Goal: Task Accomplishment & Management: Complete application form

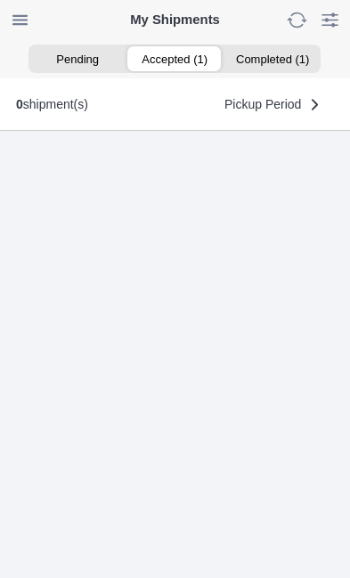
click at [180, 58] on ion-segment-button "Accepted (1)" at bounding box center [174, 58] width 97 height 25
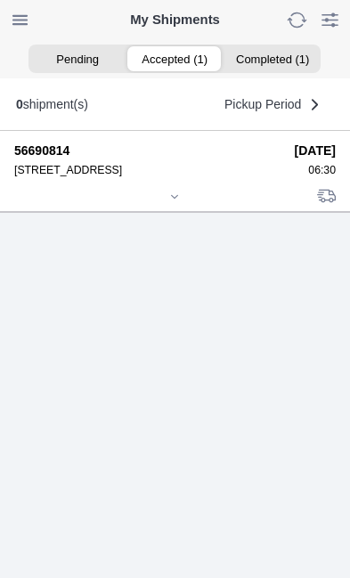
click at [188, 205] on div at bounding box center [174, 197] width 321 height 13
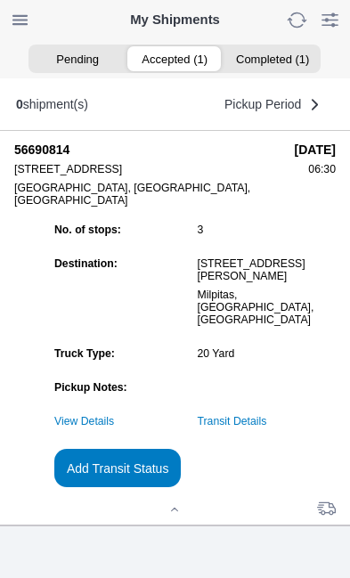
scroll to position [185, 0]
click at [267, 427] on link "Transit Details" at bounding box center [232, 421] width 69 height 12
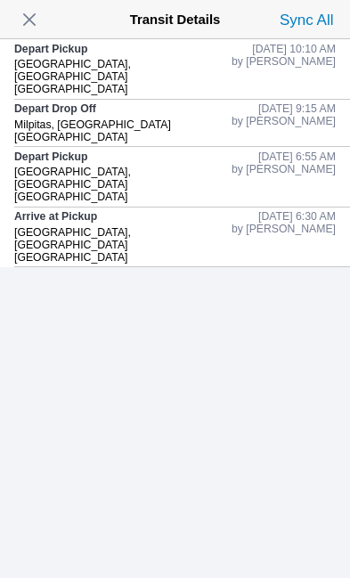
click at [38, 20] on span "button" at bounding box center [29, 19] width 25 height 25
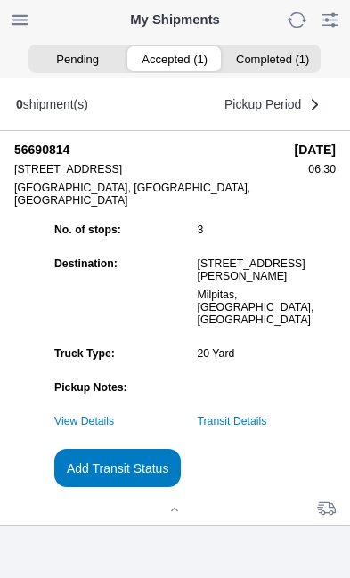
click at [0, 0] on slot "Add Transit Status" at bounding box center [0, 0] width 0 height 0
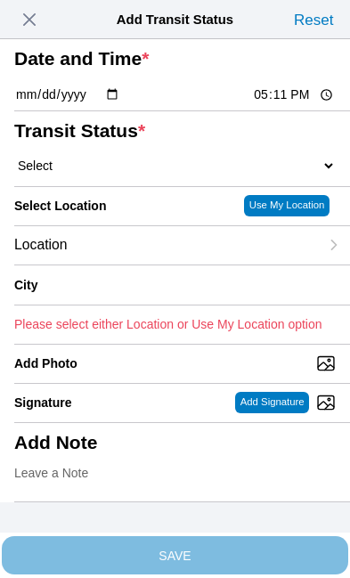
click at [298, 104] on input "17:11" at bounding box center [294, 94] width 84 height 19
type input "12:20"
click at [128, 174] on select "Select Arrive at Drop Off Arrive at Pickup Break Start Break Stop Depart Drop O…" at bounding box center [174, 166] width 321 height 16
select select "DPTDLVLOC"
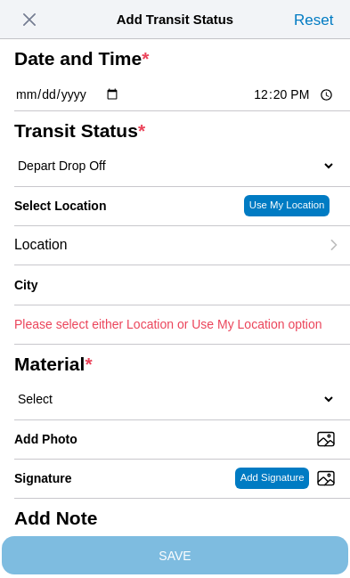
click at [153, 264] on div "Location" at bounding box center [166, 245] width 304 height 38
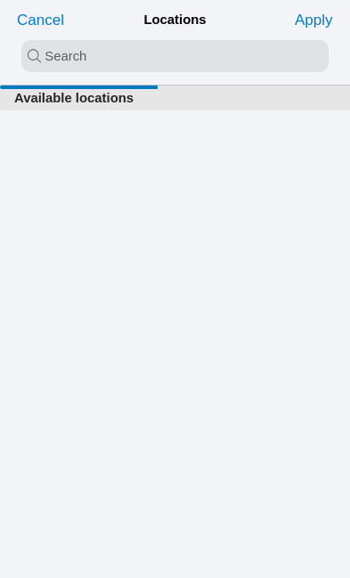
click at [63, 56] on input "search text" at bounding box center [174, 56] width 307 height 32
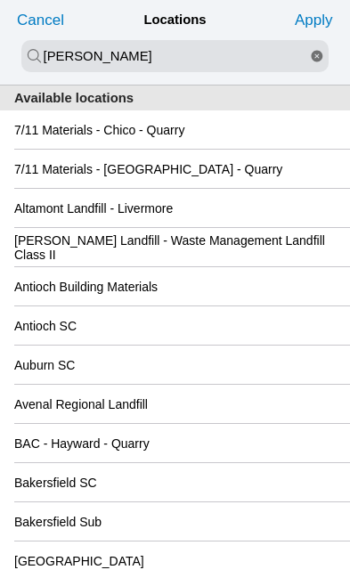
type input "[PERSON_NAME]"
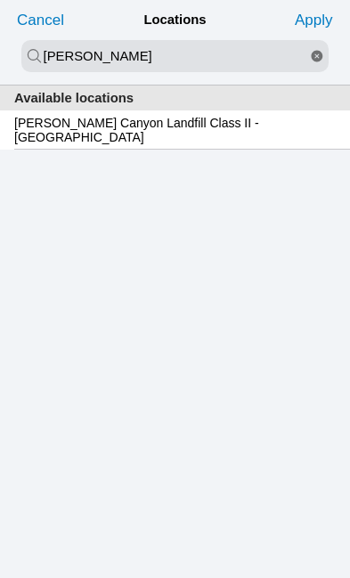
click at [0, 0] on slot "[PERSON_NAME] Canyon Landfill Class II - [GEOGRAPHIC_DATA]" at bounding box center [0, 0] width 0 height 0
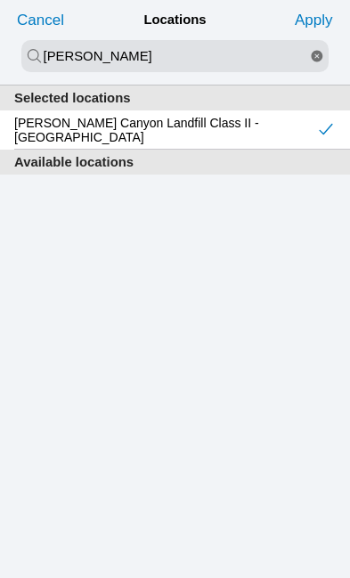
click at [0, 0] on slot "Apply" at bounding box center [0, 0] width 0 height 0
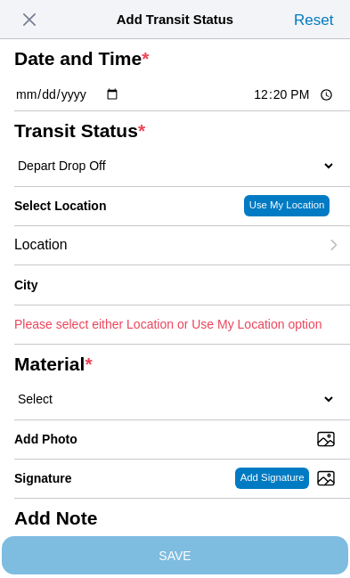
type input "[GEOGRAPHIC_DATA]"
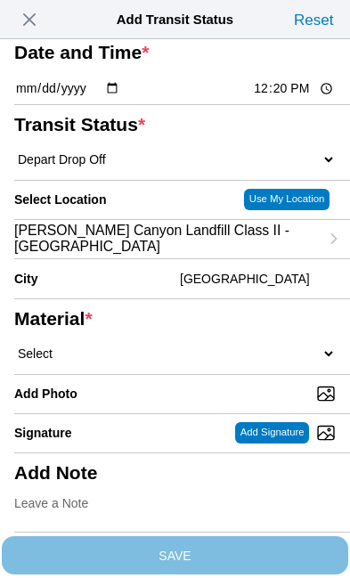
scroll to position [125, 0]
click at [152, 361] on select "Select 1" x 3" Rock 1" x 4" Rock 2" x 4" Rock Asphalt Cold Patch Backfill Spec …" at bounding box center [174, 353] width 321 height 16
select select "708654"
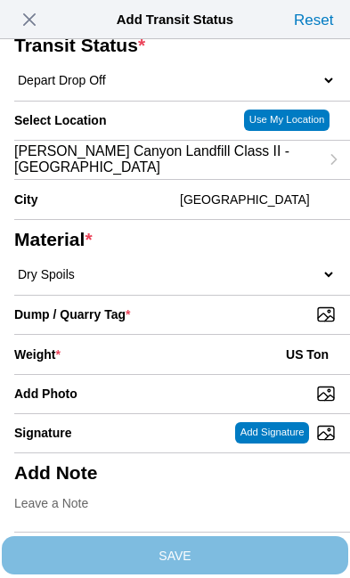
click at [256, 324] on input "Dump / Quarry Tag *" at bounding box center [181, 314] width 335 height 20
type input "C:\fakepath\image.jpg"
click at [149, 374] on div "Weight * US Ton" at bounding box center [174, 354] width 321 height 39
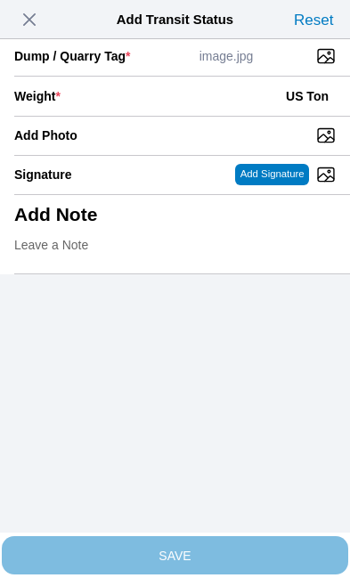
scroll to position [365, 0]
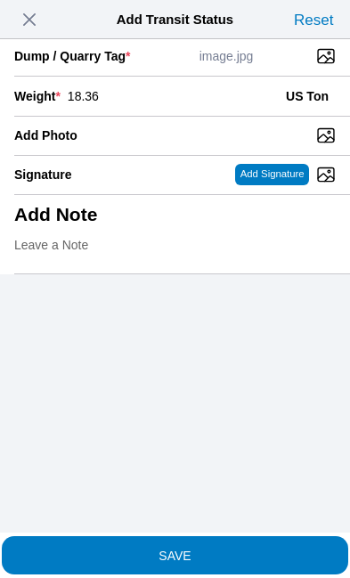
type input "18.36"
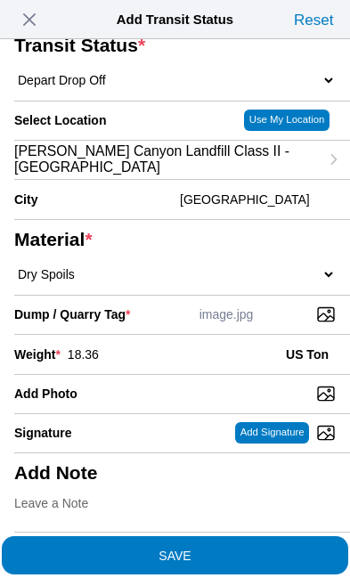
scroll to position [339, 0]
click at [240, 548] on span "SAVE" at bounding box center [174, 554] width 321 height 12
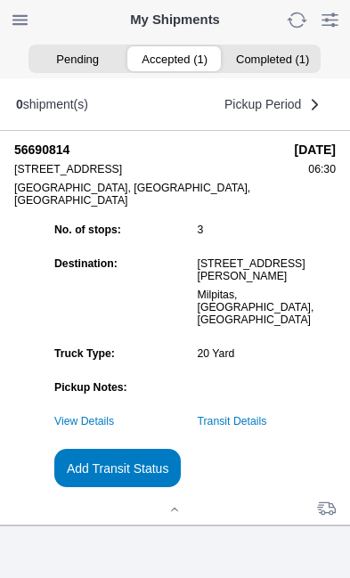
scroll to position [1, 0]
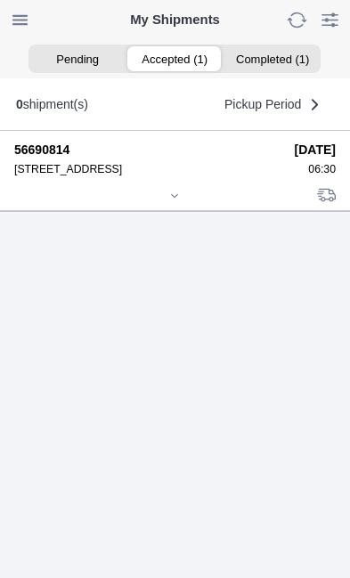
click at [177, 204] on div at bounding box center [174, 196] width 321 height 13
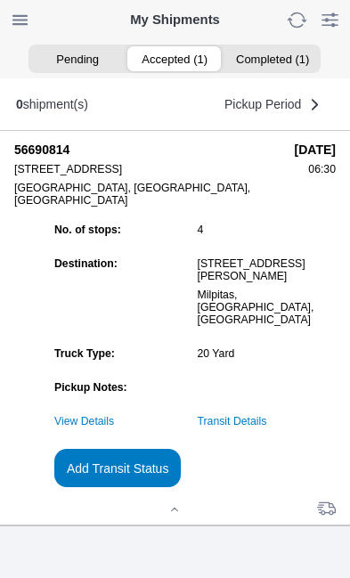
scroll to position [146, 0]
click at [0, 0] on slot "Add Transit Status" at bounding box center [0, 0] width 0 height 0
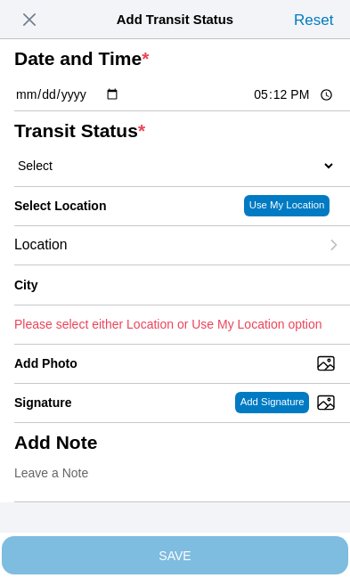
click at [289, 104] on input "17:12" at bounding box center [294, 94] width 84 height 19
type input "13:55"
click at [125, 174] on select "Select Arrive at Drop Off Arrive at Pickup Break Start Break Stop Depart Drop O…" at bounding box center [174, 166] width 321 height 16
select select "DPTPULOC"
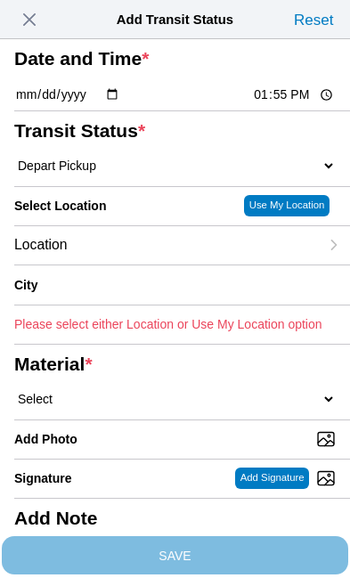
click at [147, 264] on div "Location" at bounding box center [166, 245] width 304 height 38
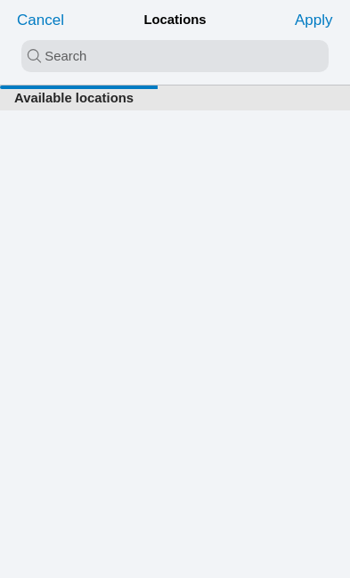
click at [69, 52] on input "search text" at bounding box center [174, 56] width 307 height 32
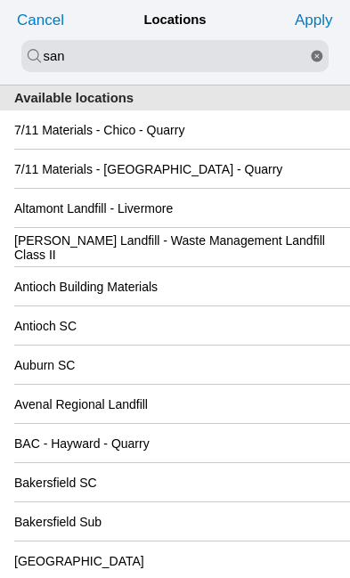
type input "san"
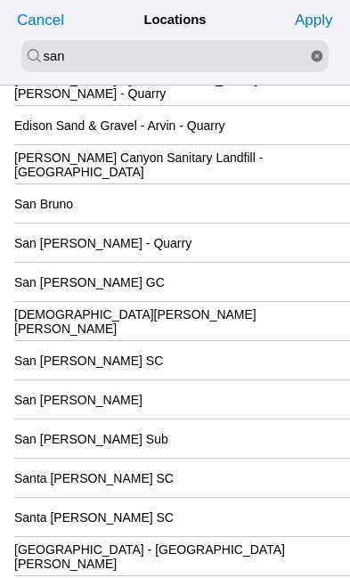
scroll to position [160, 0]
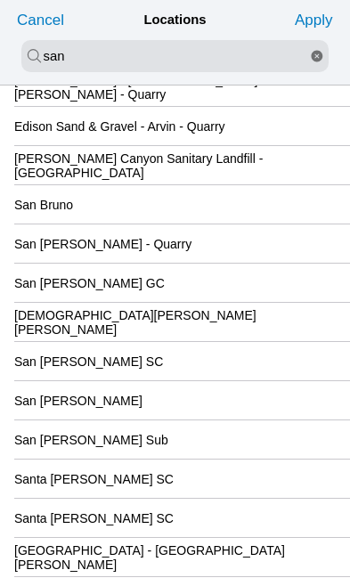
click at [198, 380] on div "San [PERSON_NAME] SC" at bounding box center [174, 361] width 321 height 38
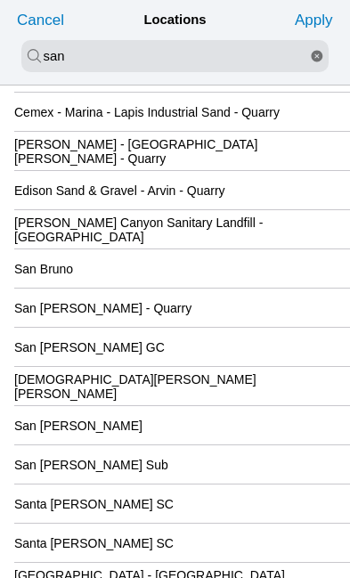
click at [0, 0] on slot "Apply" at bounding box center [0, 0] width 0 height 0
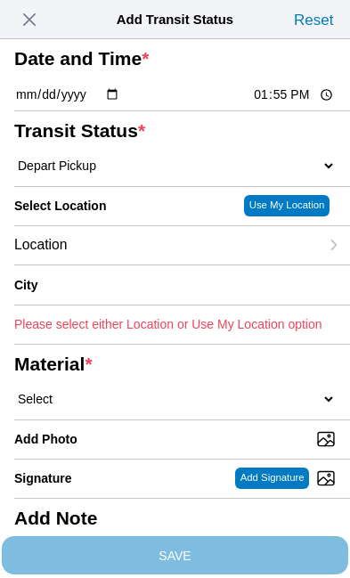
type input "[GEOGRAPHIC_DATA][PERSON_NAME]"
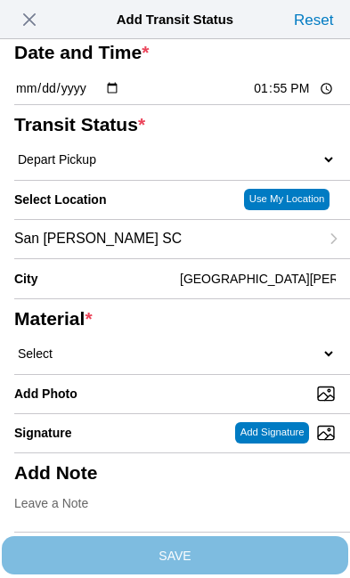
scroll to position [121, 0]
click at [170, 361] on select "Select 1" x 3" Rock 1" x 4" Rock 2" x 4" Rock Asphalt Cold Patch Backfill Spec …" at bounding box center [174, 353] width 321 height 16
select select "708654"
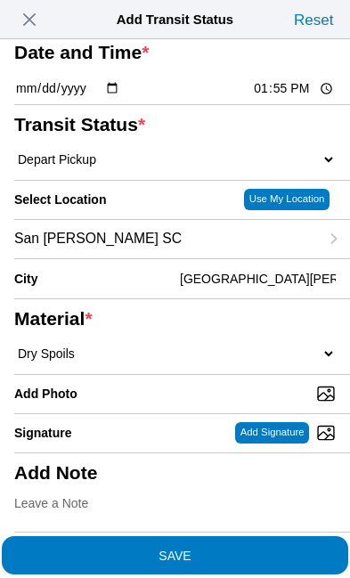
click at [253, 548] on span "SAVE" at bounding box center [174, 554] width 321 height 12
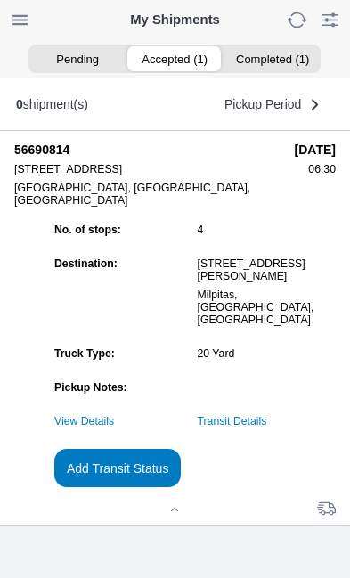
scroll to position [1, 0]
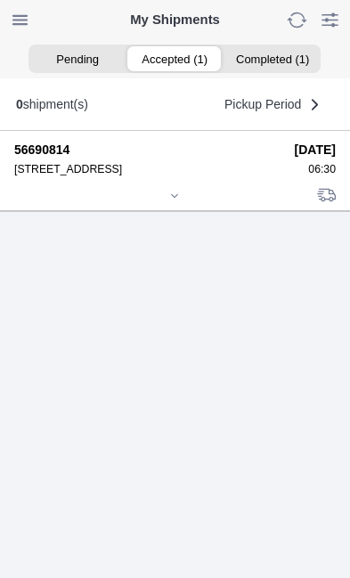
click at [180, 201] on icon at bounding box center [174, 195] width 11 height 11
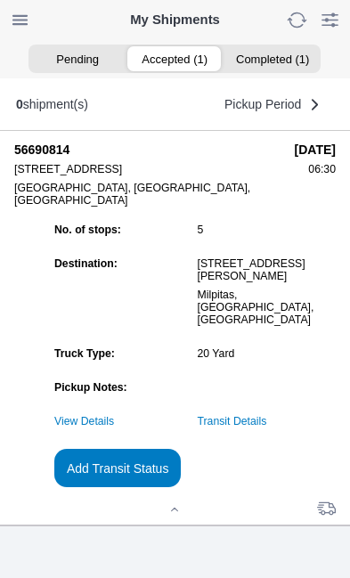
scroll to position [191, 0]
click at [0, 0] on slot "Add Transit Status" at bounding box center [0, 0] width 0 height 0
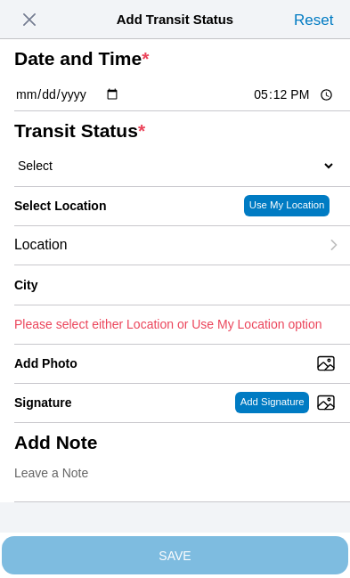
click at [303, 104] on input "17:12" at bounding box center [294, 94] width 84 height 19
type input "16:30"
click at [134, 174] on select "Select Arrive at Drop Off Arrive at Pickup Break Start Break Stop Depart Drop O…" at bounding box center [174, 166] width 321 height 16
select select "DPTDLVLOC"
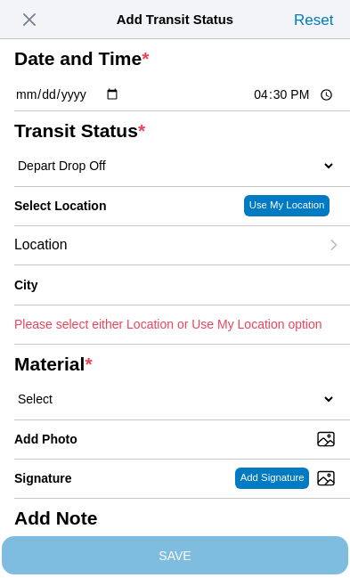
click at [159, 264] on div "Location" at bounding box center [166, 245] width 304 height 38
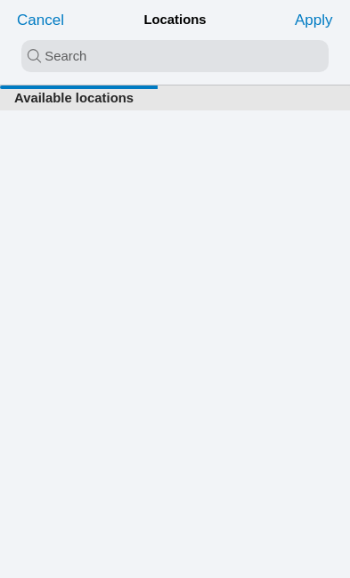
click at [89, 53] on input "search text" at bounding box center [174, 56] width 307 height 32
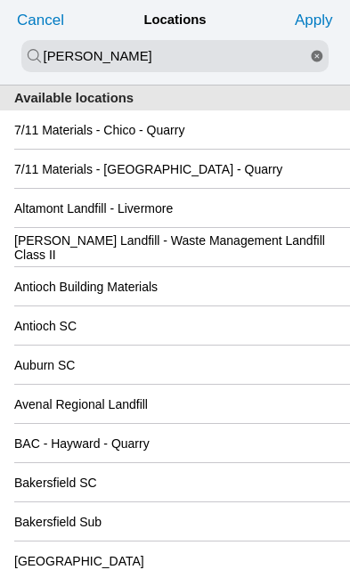
type input "[PERSON_NAME]"
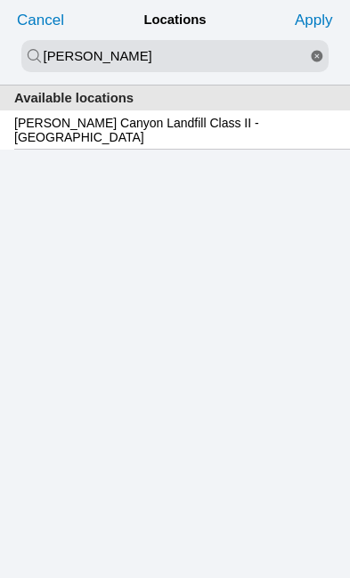
click at [259, 142] on div "[PERSON_NAME] Canyon Landfill Class II - [GEOGRAPHIC_DATA]" at bounding box center [174, 129] width 321 height 38
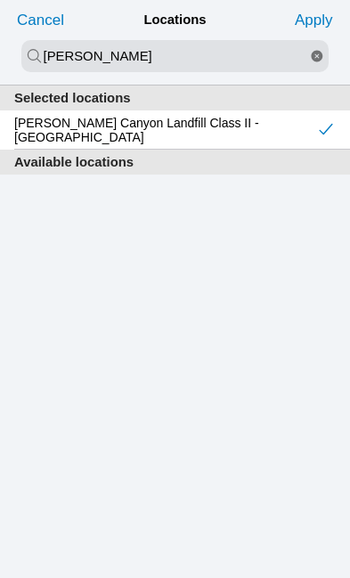
click at [0, 0] on slot "Apply" at bounding box center [0, 0] width 0 height 0
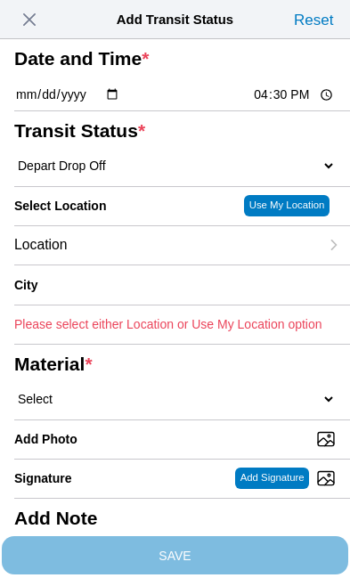
type input "[GEOGRAPHIC_DATA]"
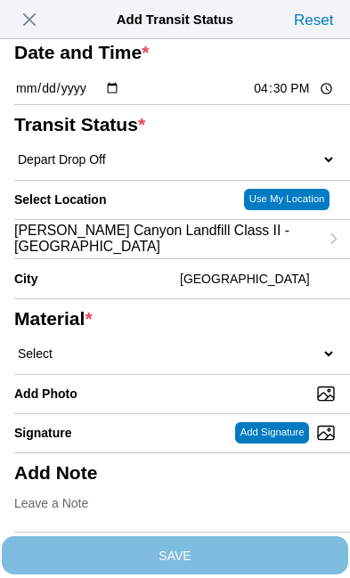
scroll to position [128, 0]
click at [189, 361] on select "Select 1" x 3" Rock 1" x 4" Rock 2" x 4" Rock Asphalt Cold Patch Backfill Spec …" at bounding box center [174, 353] width 321 height 16
select select "708654"
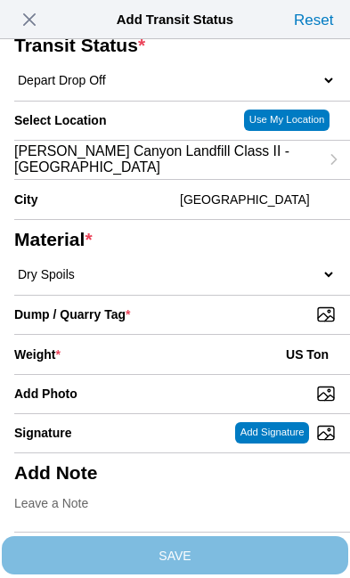
click at [259, 324] on input "Dump / Quarry Tag *" at bounding box center [181, 314] width 335 height 20
type input "C:\fakepath\image.jpg"
click at [147, 374] on div "Weight * US Ton" at bounding box center [174, 354] width 321 height 39
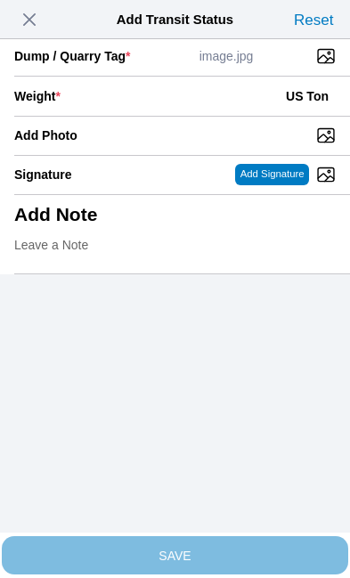
scroll to position [365, 0]
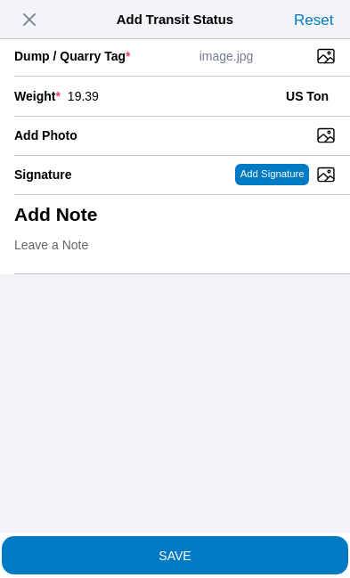
type input "19.39"
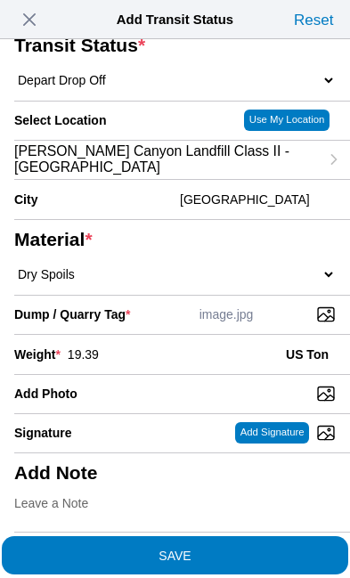
click at [0, 0] on slot "SAVE" at bounding box center [0, 0] width 0 height 0
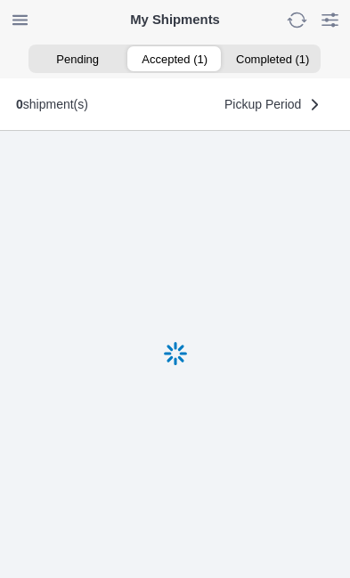
scroll to position [1, 0]
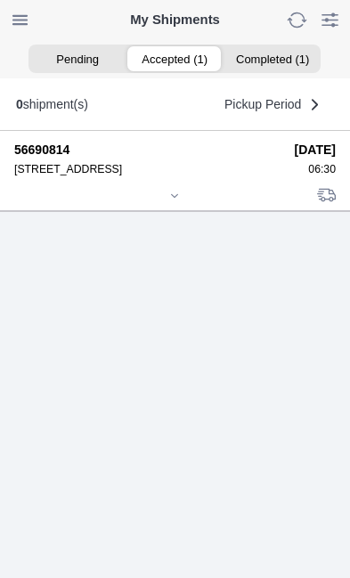
click at [182, 204] on div at bounding box center [174, 196] width 321 height 13
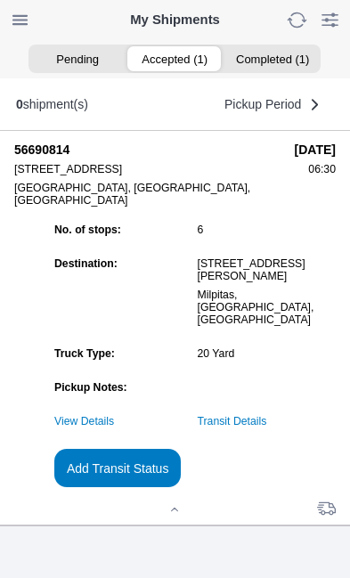
scroll to position [133, 0]
click at [0, 0] on slot "Add Transit Status" at bounding box center [0, 0] width 0 height 0
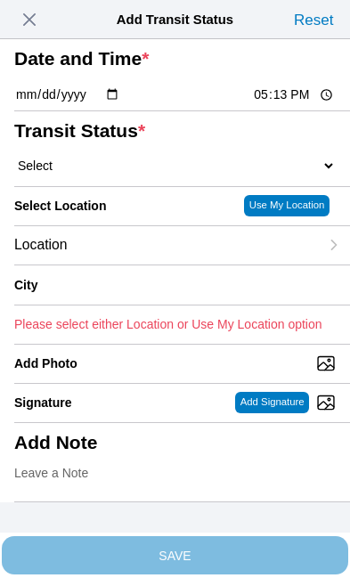
click at [302, 104] on input "17:13" at bounding box center [294, 94] width 84 height 19
type input "16:31"
click at [130, 174] on select "Select Arrive at Drop Off Arrive at Pickup Break Start Break Stop Depart Drop O…" at bounding box center [174, 166] width 321 height 16
select select "BREAKSTART"
click at [149, 264] on div "Location" at bounding box center [166, 245] width 304 height 38
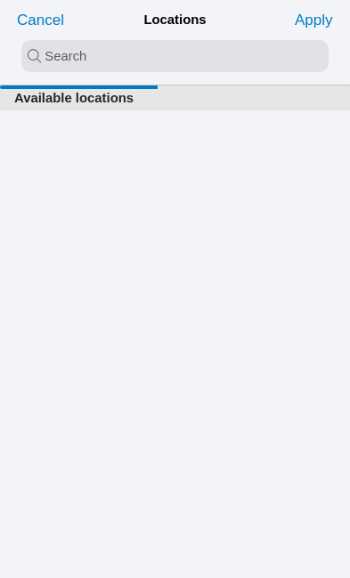
click at [77, 57] on input "search text" at bounding box center [174, 56] width 307 height 32
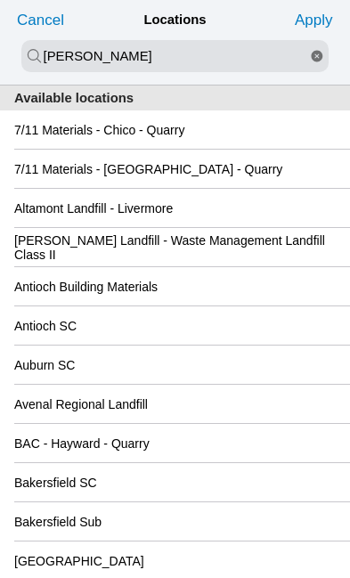
type input "[PERSON_NAME]"
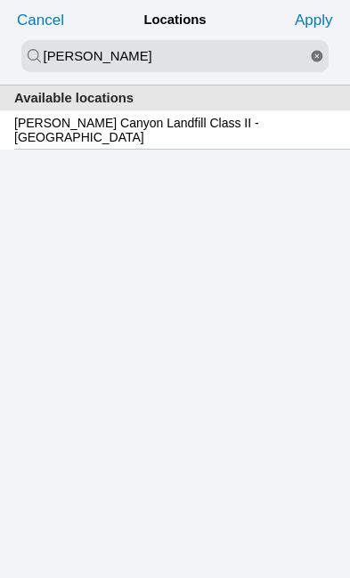
click at [0, 0] on slot "Apply" at bounding box center [0, 0] width 0 height 0
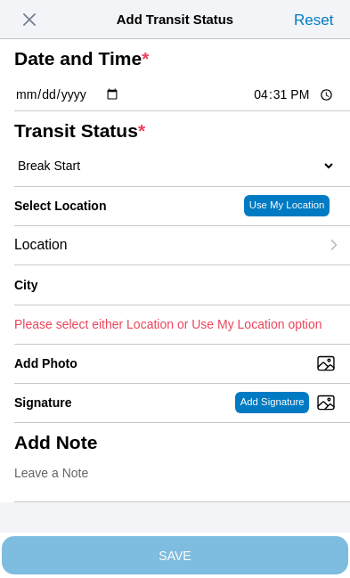
click at [151, 264] on div "Location" at bounding box center [166, 245] width 304 height 38
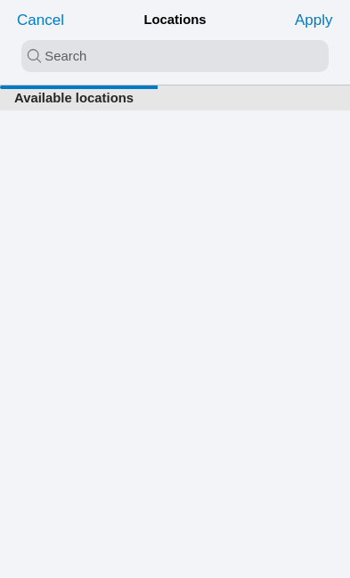
click at [84, 56] on input "search text" at bounding box center [174, 56] width 307 height 32
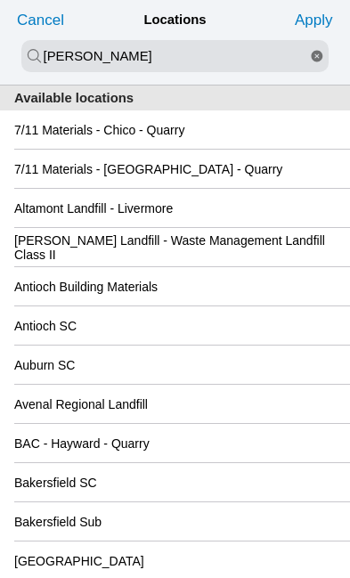
type input "[PERSON_NAME]"
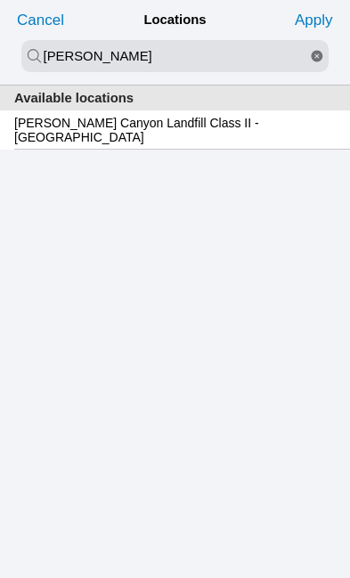
click at [0, 0] on slot "[PERSON_NAME] Canyon Landfill Class II - [GEOGRAPHIC_DATA]" at bounding box center [0, 0] width 0 height 0
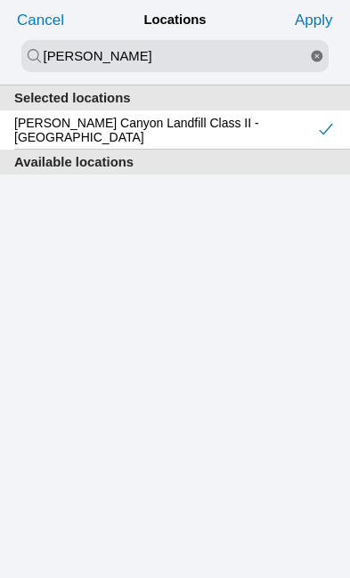
click at [0, 0] on slot "Apply" at bounding box center [0, 0] width 0 height 0
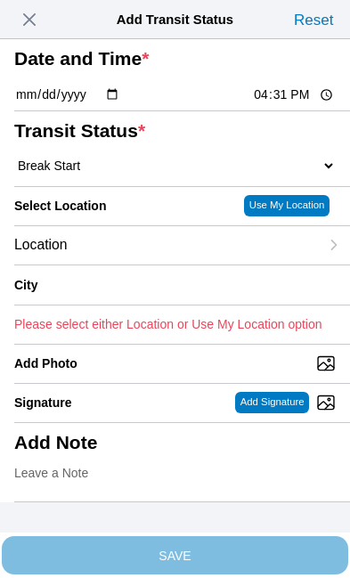
type input "[GEOGRAPHIC_DATA]"
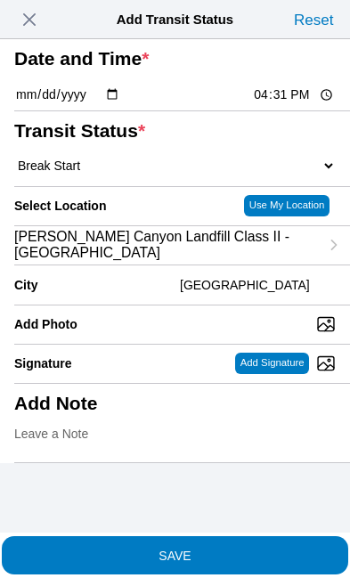
click at [242, 548] on span "SAVE" at bounding box center [174, 554] width 321 height 12
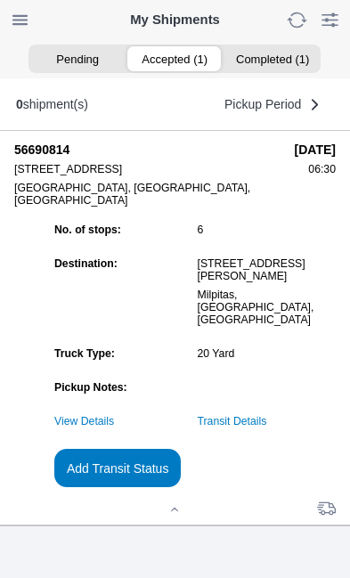
click at [0, 0] on slot "Add Transit Status" at bounding box center [0, 0] width 0 height 0
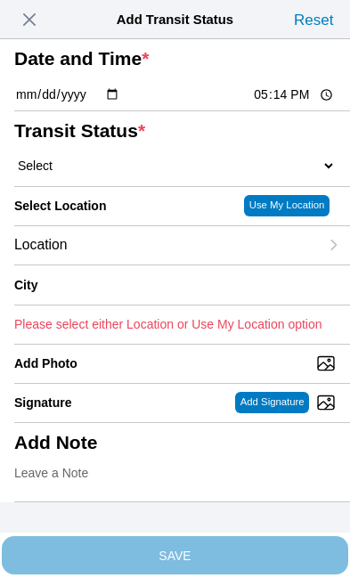
click at [284, 104] on input "17:14" at bounding box center [294, 94] width 84 height 19
type input "17:00"
click at [138, 174] on select "Select Arrive at Drop Off Arrive at Pickup Break Start Break Stop Depart Drop O…" at bounding box center [174, 166] width 321 height 16
select select "BREAKSTOP"
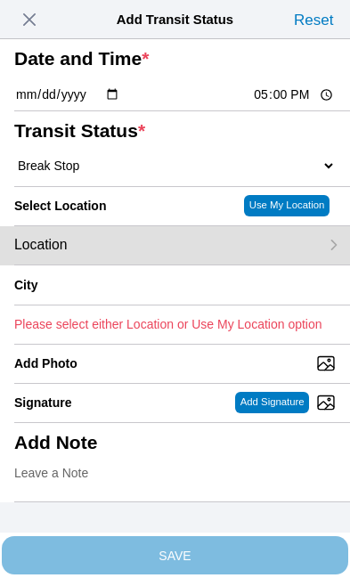
click at [149, 264] on div "Location" at bounding box center [166, 245] width 304 height 38
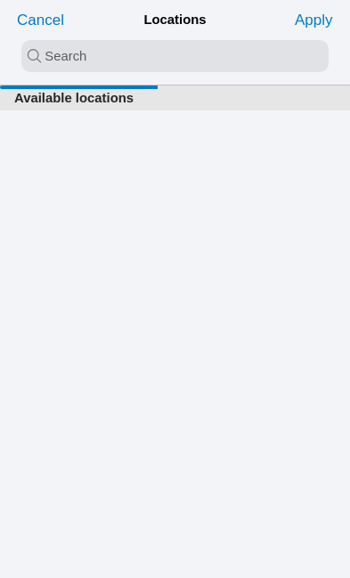
click at [85, 50] on input "search text" at bounding box center [174, 56] width 307 height 32
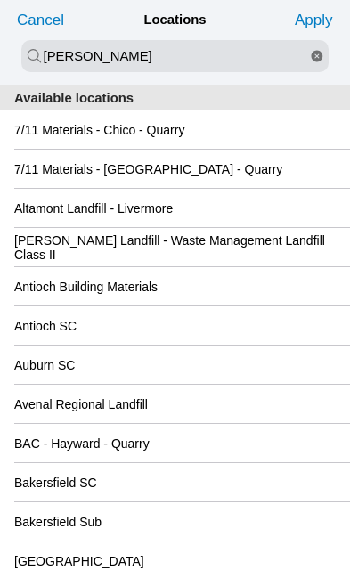
type input "[PERSON_NAME]"
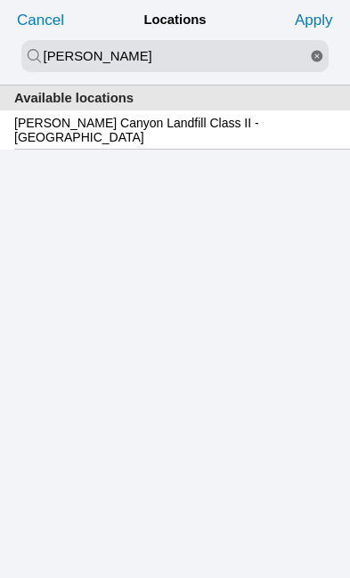
click at [0, 0] on slot "[PERSON_NAME] Canyon Landfill Class II - [GEOGRAPHIC_DATA]" at bounding box center [0, 0] width 0 height 0
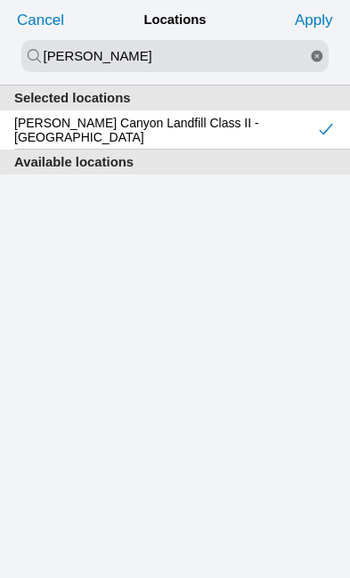
click at [0, 0] on slot "Apply" at bounding box center [0, 0] width 0 height 0
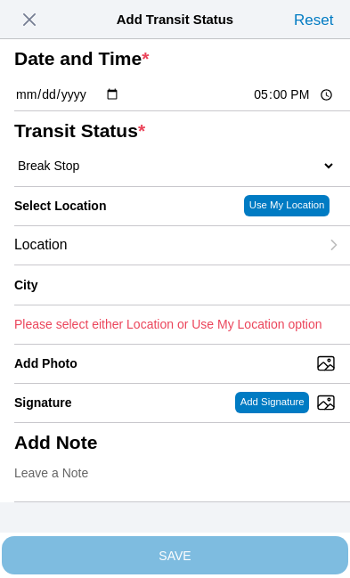
type input "[GEOGRAPHIC_DATA]"
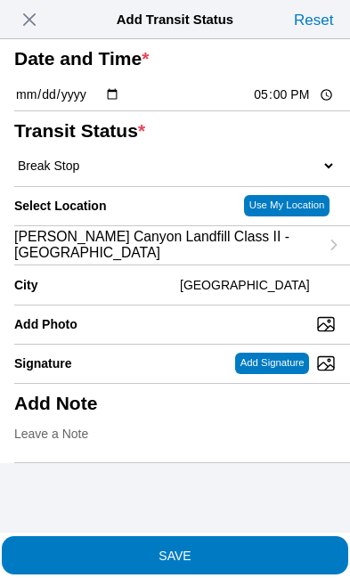
click at [271, 548] on span "SAVE" at bounding box center [174, 554] width 321 height 12
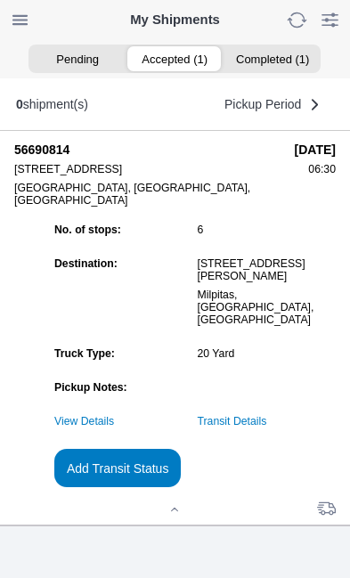
click at [267, 427] on link "Transit Details" at bounding box center [232, 421] width 69 height 12
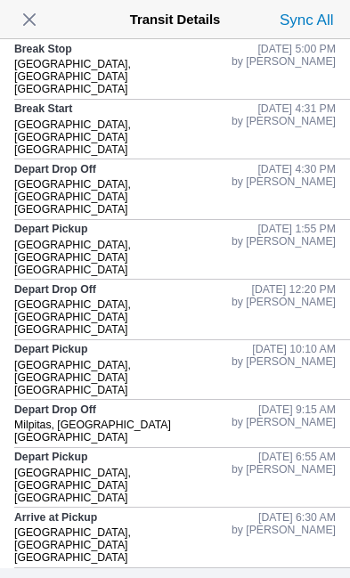
scroll to position [-1, 0]
click at [42, 20] on span "button" at bounding box center [29, 19] width 25 height 25
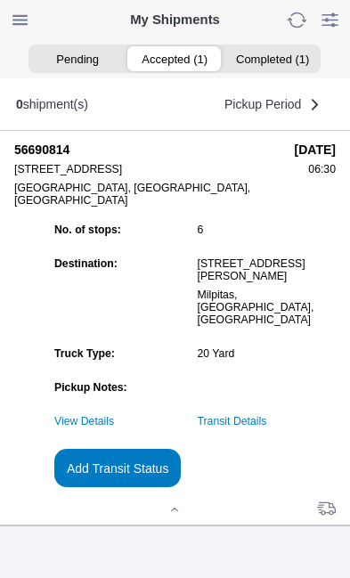
scroll to position [0, 0]
click at [267, 427] on link "Transit Details" at bounding box center [232, 421] width 69 height 12
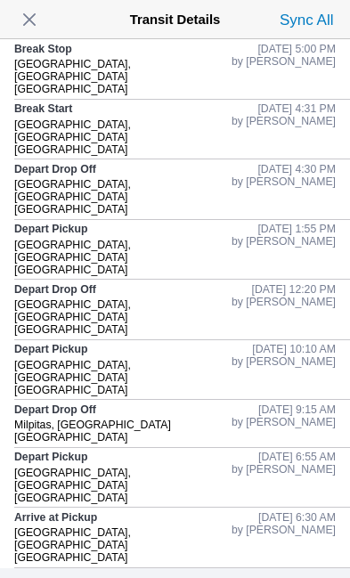
click at [42, 23] on span "button" at bounding box center [29, 19] width 25 height 25
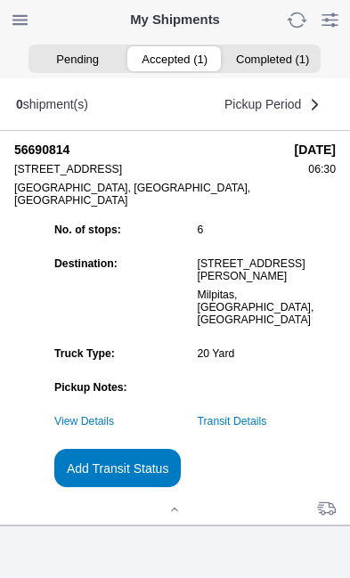
click at [0, 0] on slot "Add Transit Status" at bounding box center [0, 0] width 0 height 0
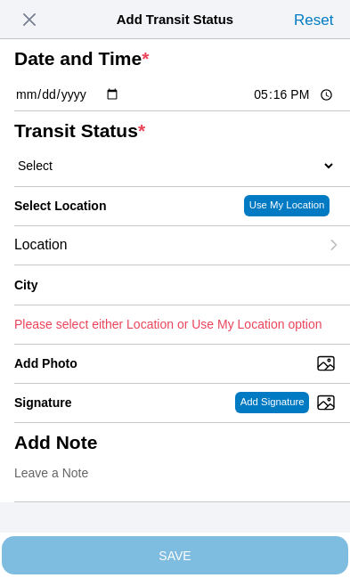
click at [298, 104] on input "17:16" at bounding box center [294, 94] width 84 height 19
type input "18:30"
click at [123, 174] on select "Select Arrive at Drop Off Arrive at Pickup Break Start Break Stop Depart Drop O…" at bounding box center [174, 166] width 321 height 16
select select "DELIVRED"
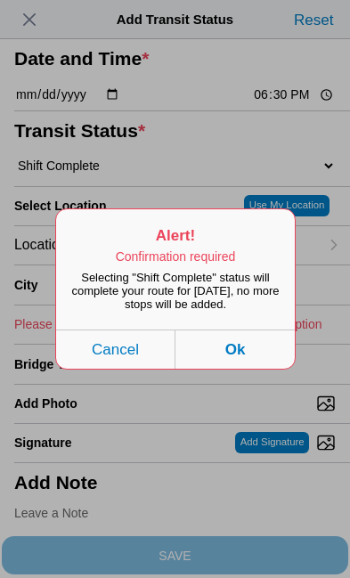
click at [254, 368] on button "Ok" at bounding box center [234, 348] width 119 height 39
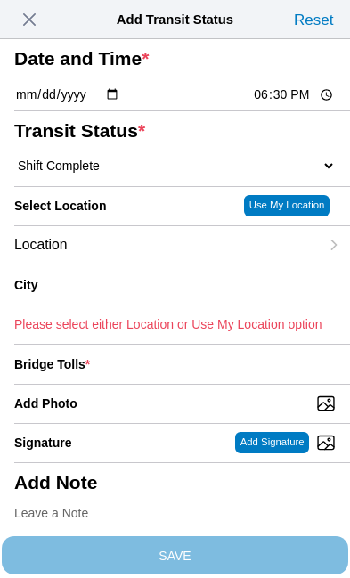
click at [152, 264] on div "Location" at bounding box center [166, 245] width 304 height 38
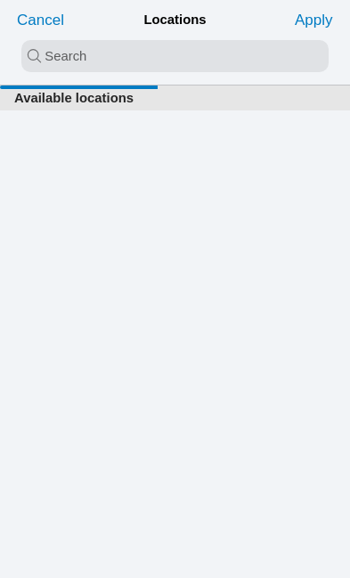
click at [78, 48] on input "search text" at bounding box center [174, 56] width 307 height 32
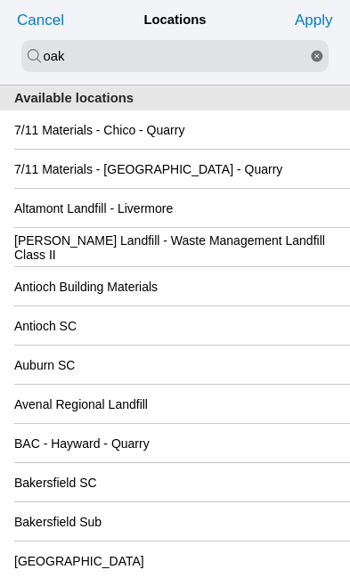
type input "oak"
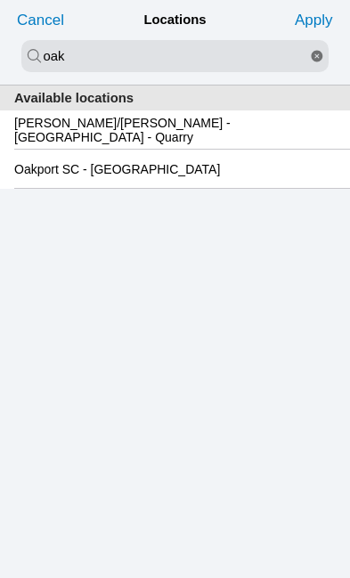
click at [0, 0] on slot "Oakport SC - [GEOGRAPHIC_DATA]" at bounding box center [0, 0] width 0 height 0
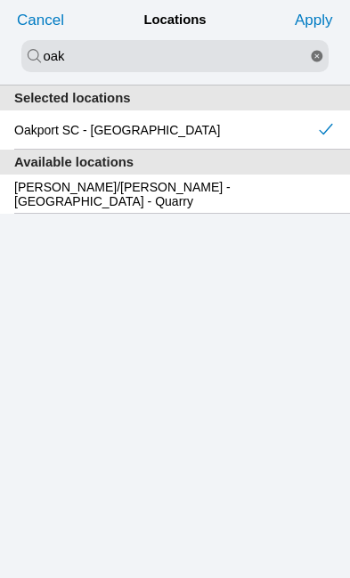
click at [0, 0] on slot "Apply" at bounding box center [0, 0] width 0 height 0
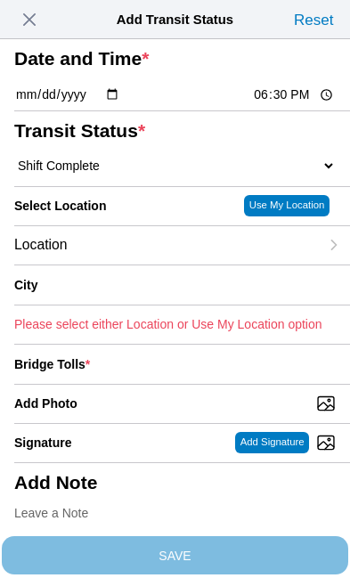
type input "[GEOGRAPHIC_DATA]"
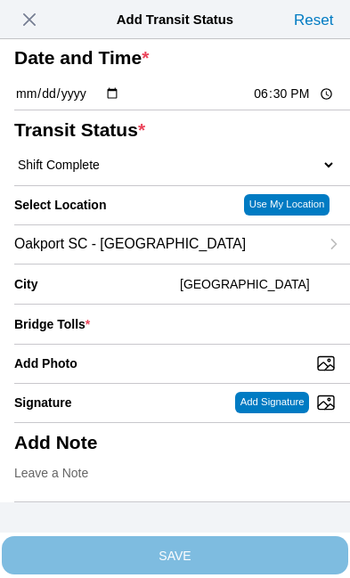
scroll to position [132, 0]
click at [212, 304] on div "Bridge Tolls *" at bounding box center [174, 323] width 321 height 39
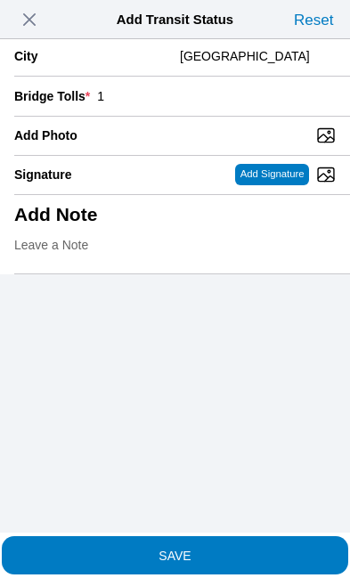
scroll to position [253, 0]
type input "1"
click at [235, 145] on input "Add Photo" at bounding box center [181, 135] width 335 height 20
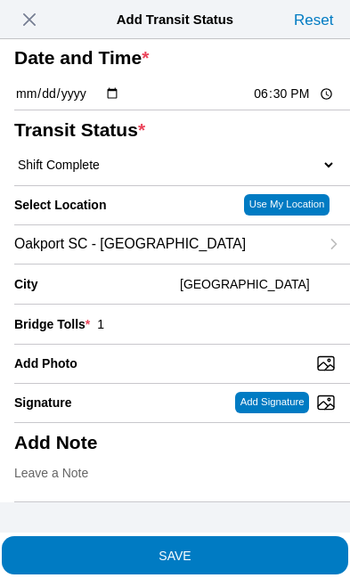
type input "C:\fakepath\image.jpg"
click at [251, 550] on span "SAVE" at bounding box center [174, 554] width 321 height 12
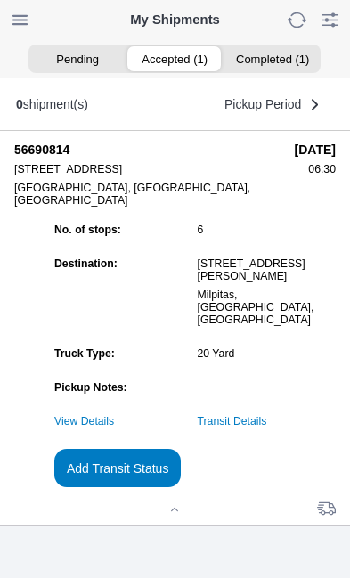
scroll to position [1, 0]
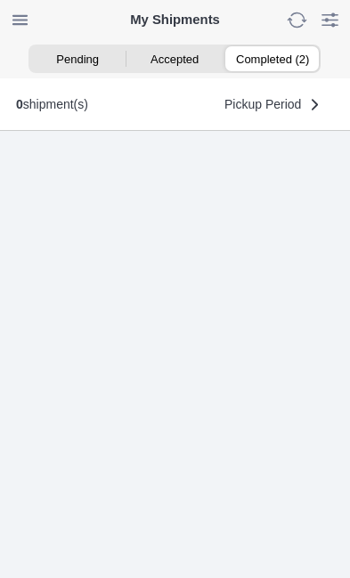
click at [280, 63] on ion-segment-button "Completed (2)" at bounding box center [271, 58] width 97 height 25
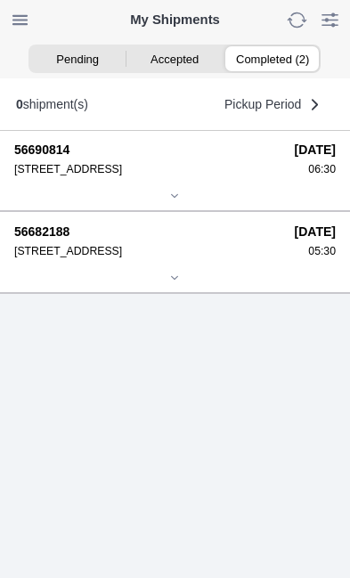
click at [295, 175] on div "06:30" at bounding box center [315, 169] width 41 height 12
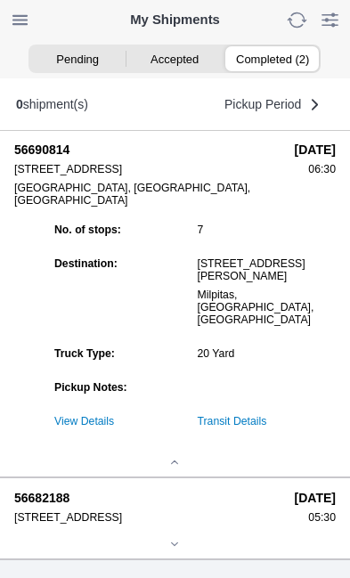
scroll to position [151, 0]
click at [267, 427] on link "Transit Details" at bounding box center [232, 421] width 69 height 12
